Goal: Task Accomplishment & Management: Manage account settings

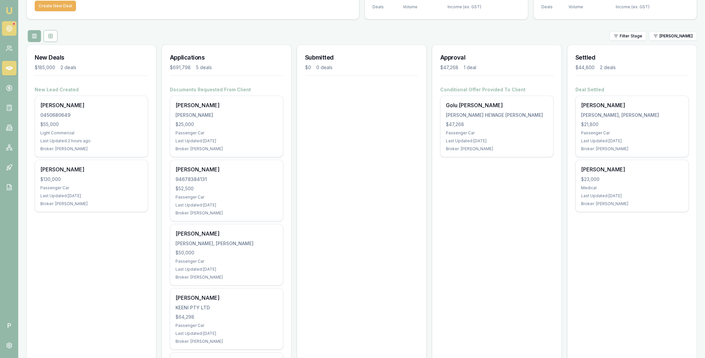
click at [8, 31] on icon at bounding box center [9, 28] width 7 height 7
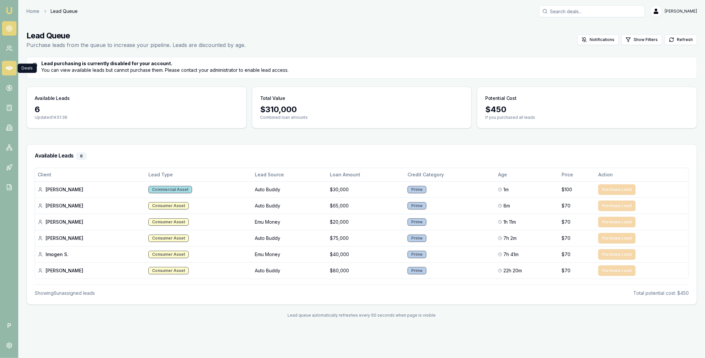
click at [11, 67] on icon at bounding box center [9, 68] width 7 height 4
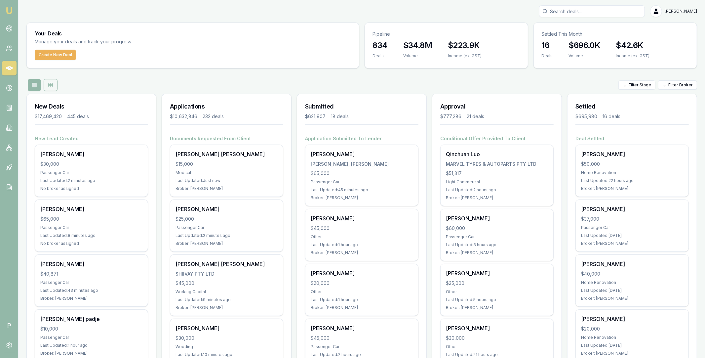
drag, startPoint x: 48, startPoint y: 86, endPoint x: 52, endPoint y: 87, distance: 3.7
click at [49, 86] on rect at bounding box center [51, 85] width 4 height 4
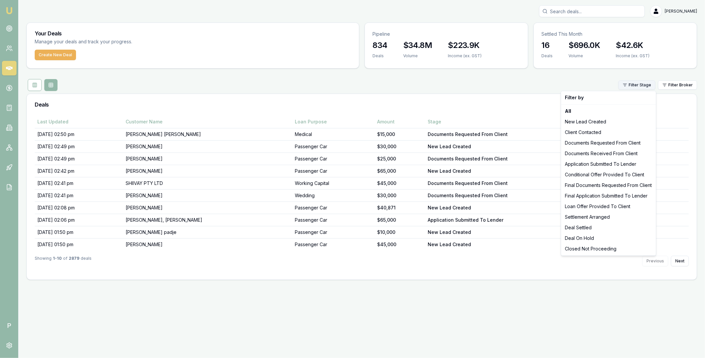
click at [622, 89] on html "Emu Broker P Matt Leeburn Toggle Menu Your Deals Manage your deals and track yo…" at bounding box center [352, 179] width 705 height 358
click at [585, 124] on div "New Lead Created" at bounding box center [609, 121] width 92 height 11
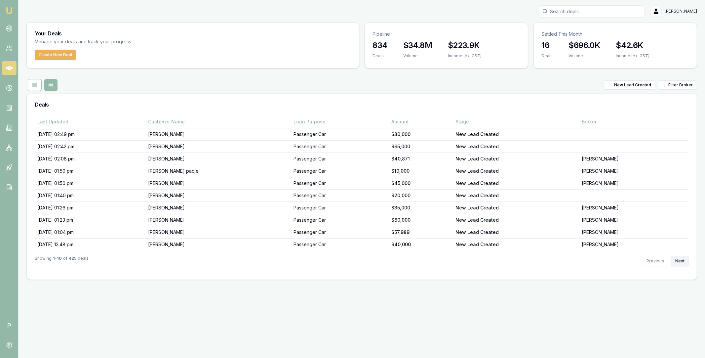
click at [681, 261] on button "Next" at bounding box center [680, 261] width 18 height 11
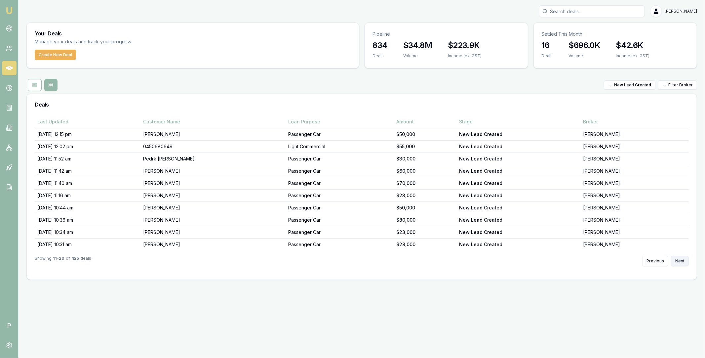
click at [681, 261] on button "Next" at bounding box center [680, 261] width 18 height 11
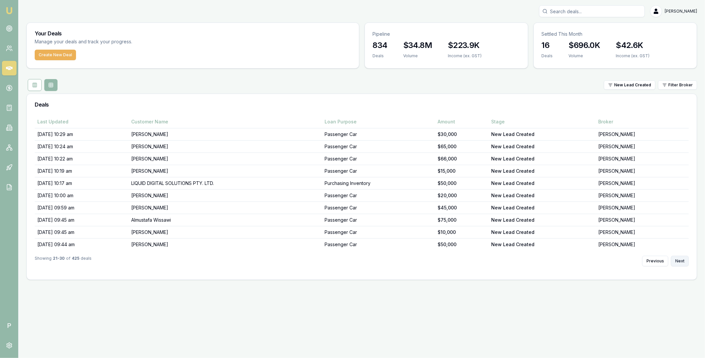
click at [681, 261] on button "Next" at bounding box center [680, 261] width 18 height 11
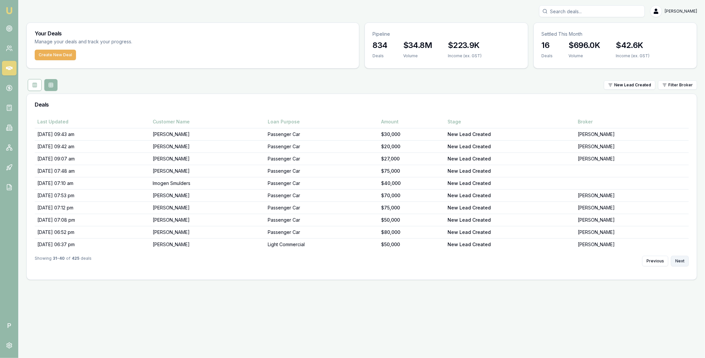
click at [681, 261] on button "Next" at bounding box center [680, 261] width 18 height 11
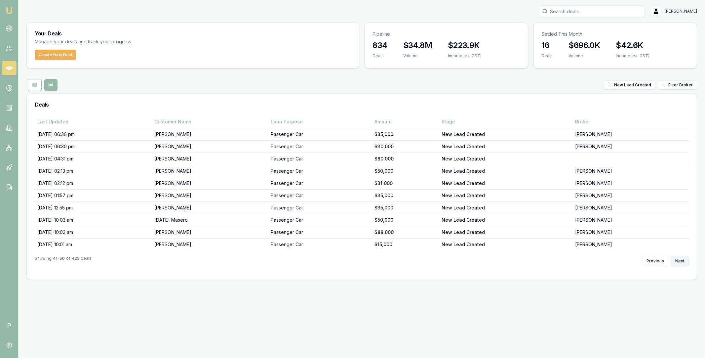
click at [681, 261] on button "Next" at bounding box center [680, 261] width 18 height 11
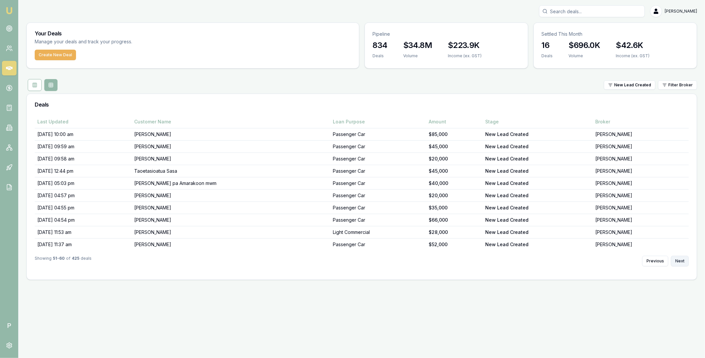
click at [681, 261] on button "Next" at bounding box center [680, 261] width 18 height 11
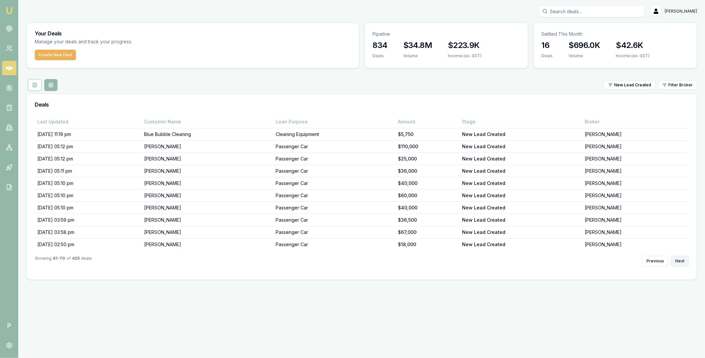
click at [681, 261] on button "Next" at bounding box center [680, 261] width 18 height 11
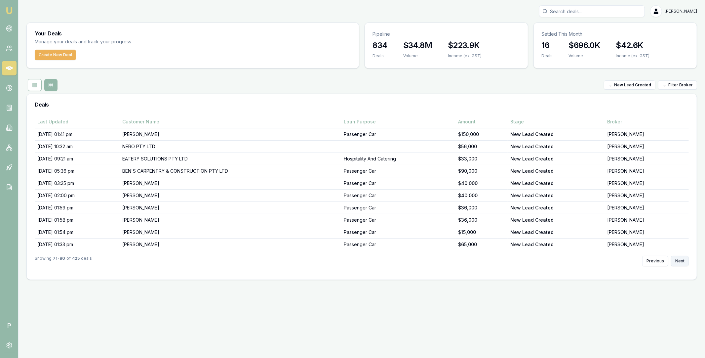
click at [681, 261] on button "Next" at bounding box center [680, 261] width 18 height 11
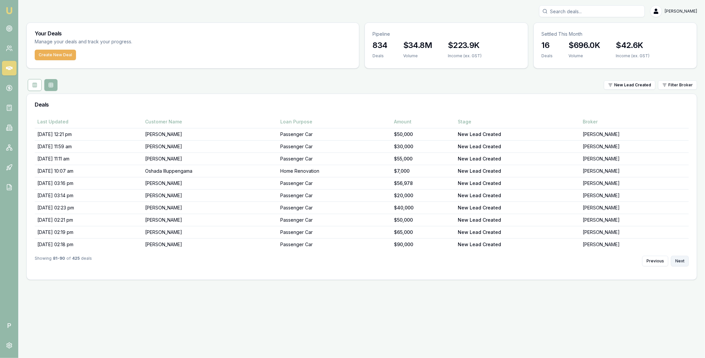
click at [681, 261] on button "Next" at bounding box center [680, 261] width 18 height 11
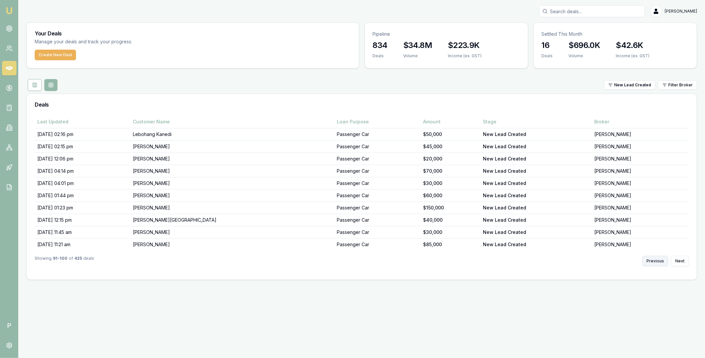
click at [661, 262] on button "Previous" at bounding box center [655, 261] width 26 height 11
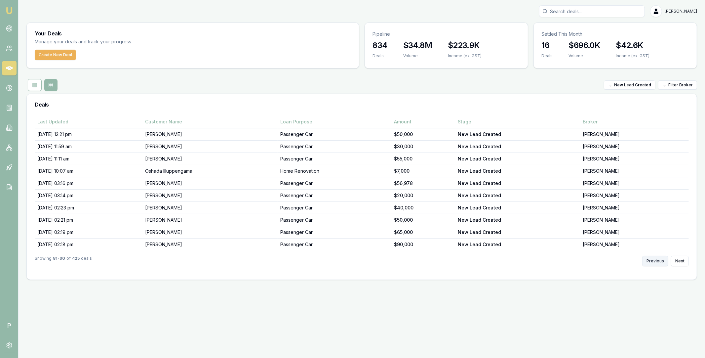
click at [661, 262] on button "Previous" at bounding box center [655, 261] width 26 height 11
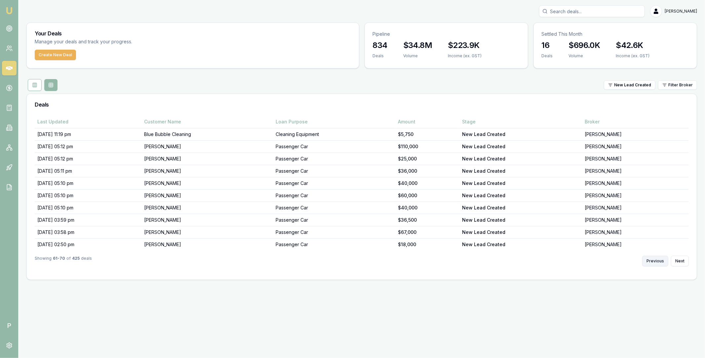
click at [661, 262] on button "Previous" at bounding box center [655, 261] width 26 height 11
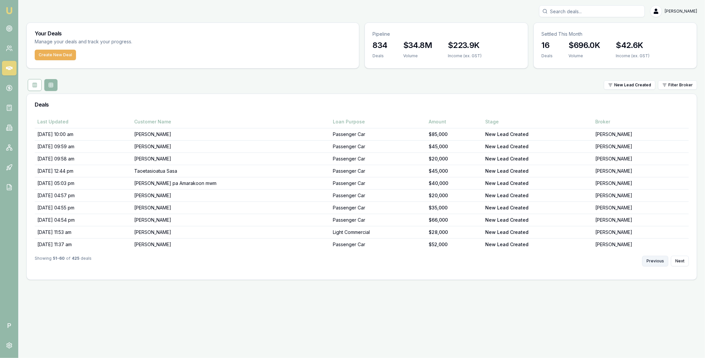
click at [661, 262] on button "Previous" at bounding box center [655, 261] width 26 height 11
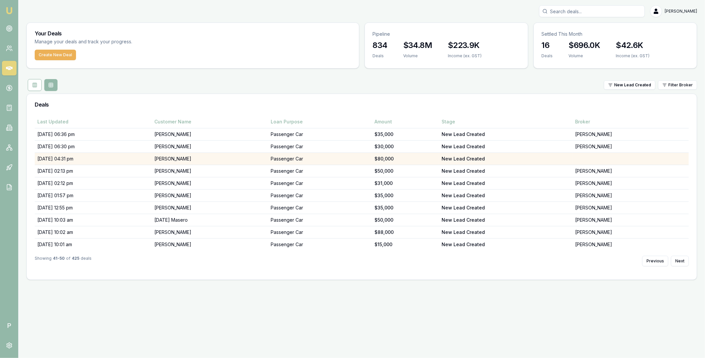
click at [170, 158] on td "Jay Cook" at bounding box center [210, 159] width 116 height 12
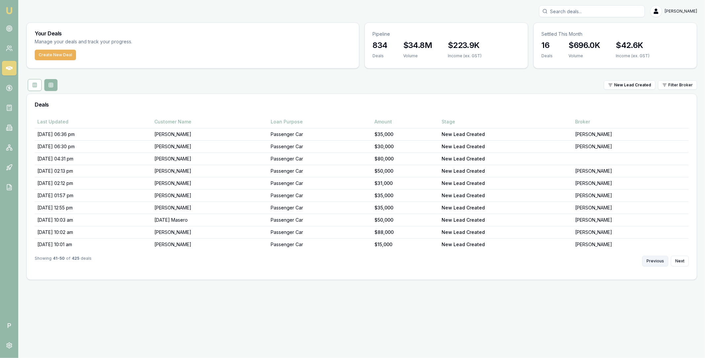
click at [657, 259] on button "Previous" at bounding box center [655, 261] width 26 height 11
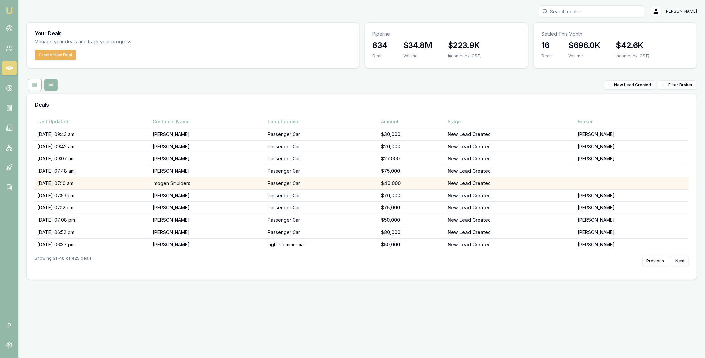
click at [239, 181] on td "Imogen Smulders" at bounding box center [207, 183] width 115 height 12
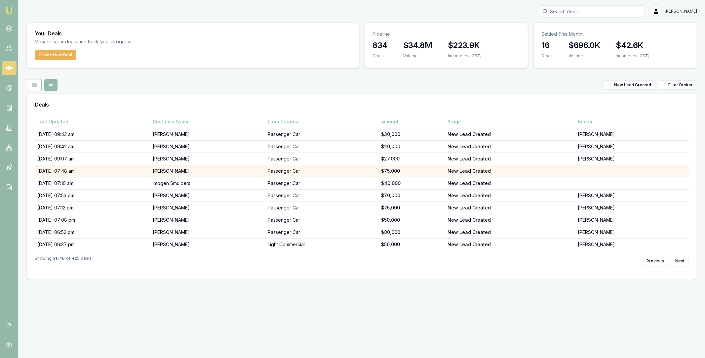
click at [201, 170] on td "[PERSON_NAME]" at bounding box center [207, 171] width 115 height 12
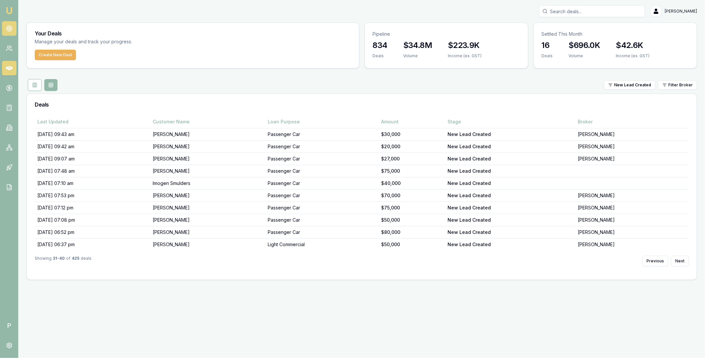
click at [5, 27] on link at bounding box center [9, 28] width 15 height 15
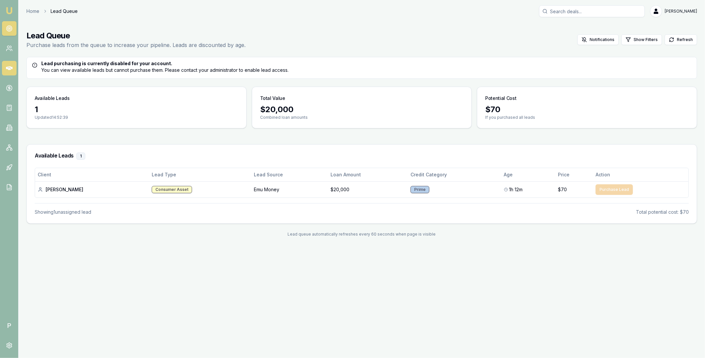
click at [10, 65] on icon at bounding box center [9, 68] width 7 height 7
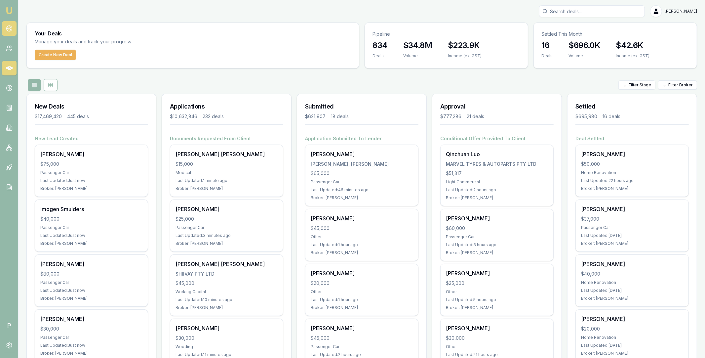
click at [7, 25] on icon at bounding box center [9, 28] width 7 height 7
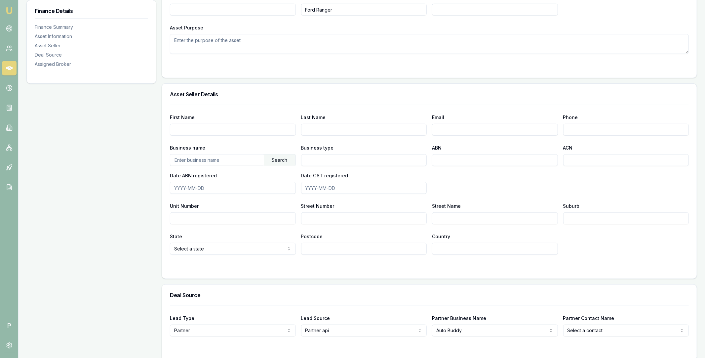
scroll to position [377, 0]
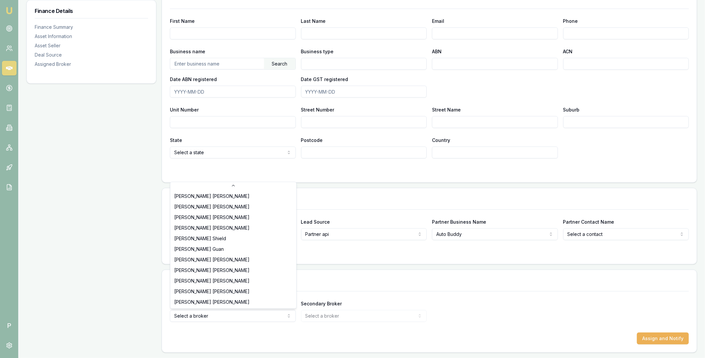
select select "U-NHCDP6WVWP"
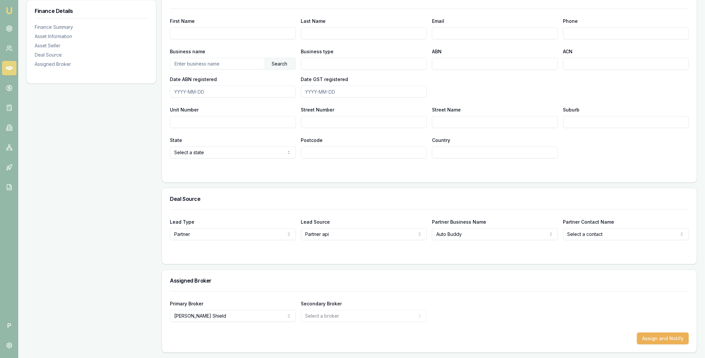
click at [549, 314] on div "Primary Broker Erin Shield Tas Tzimos Stevette Gelavis Rachael Connors Krish Ba…" at bounding box center [429, 310] width 519 height 22
click at [659, 338] on button "Assign and Notify" at bounding box center [663, 338] width 52 height 12
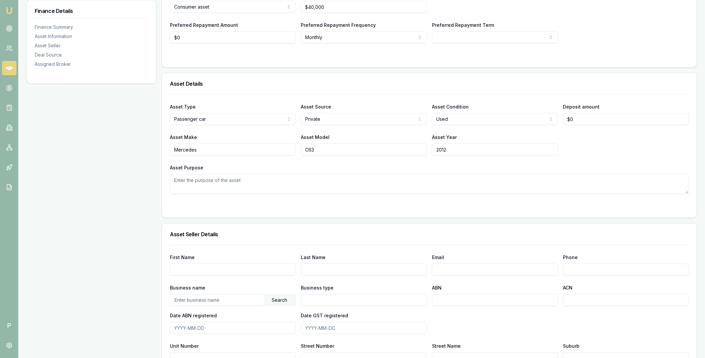
scroll to position [433, 0]
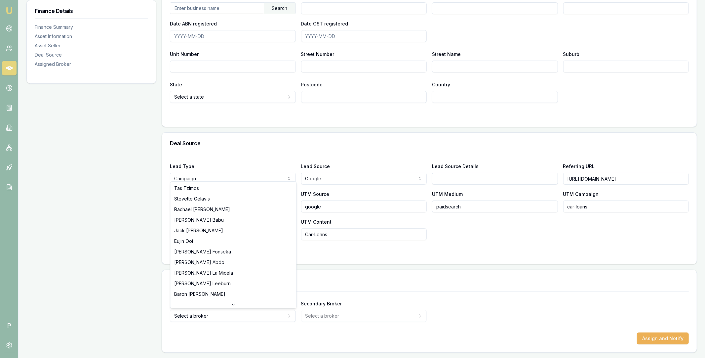
select select "U-NHCDP6WVWP"
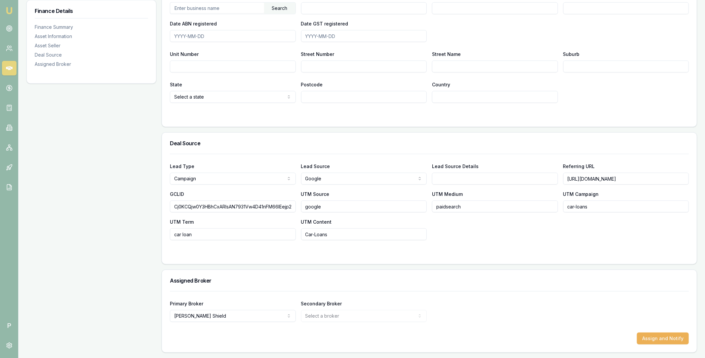
drag, startPoint x: 631, startPoint y: 318, endPoint x: 636, endPoint y: 320, distance: 5.0
click at [633, 318] on div "Primary Broker Erin Shield Tas Tzimos Stevette Gelavis Rachael Connors Krish Ba…" at bounding box center [429, 310] width 519 height 22
click at [655, 334] on button "Assign and Notify" at bounding box center [663, 338] width 52 height 12
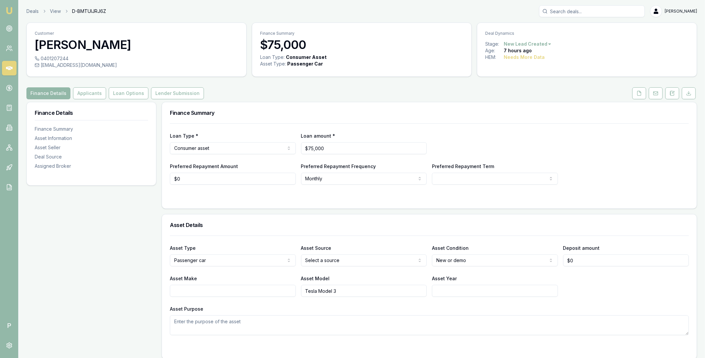
scroll to position [377, 0]
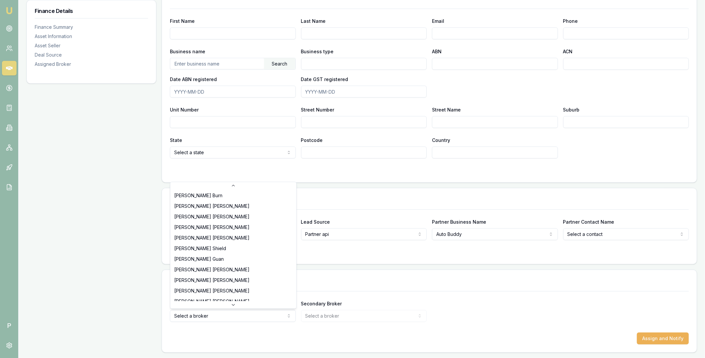
scroll to position [138, 0]
select select "U-NHCDP6WVWP"
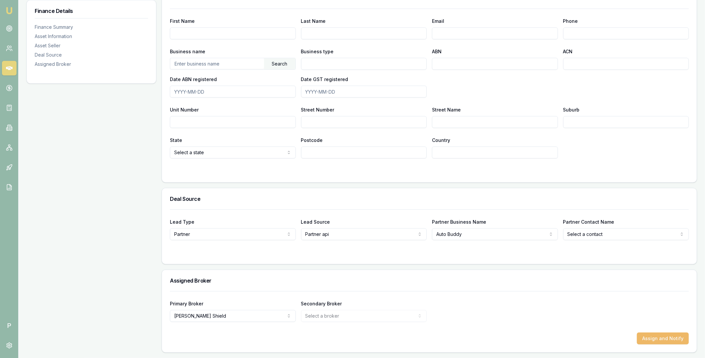
click at [659, 334] on button "Assign and Notify" at bounding box center [663, 338] width 52 height 12
